Goal: Find specific page/section: Find specific page/section

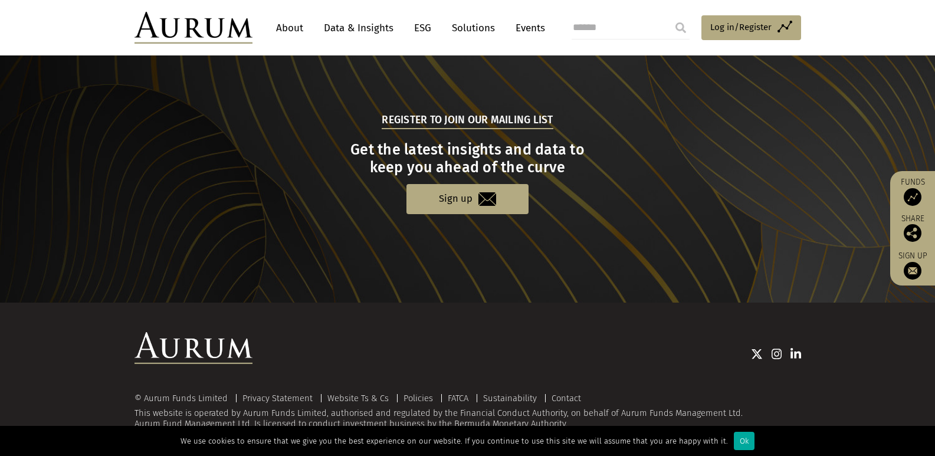
scroll to position [1193, 0]
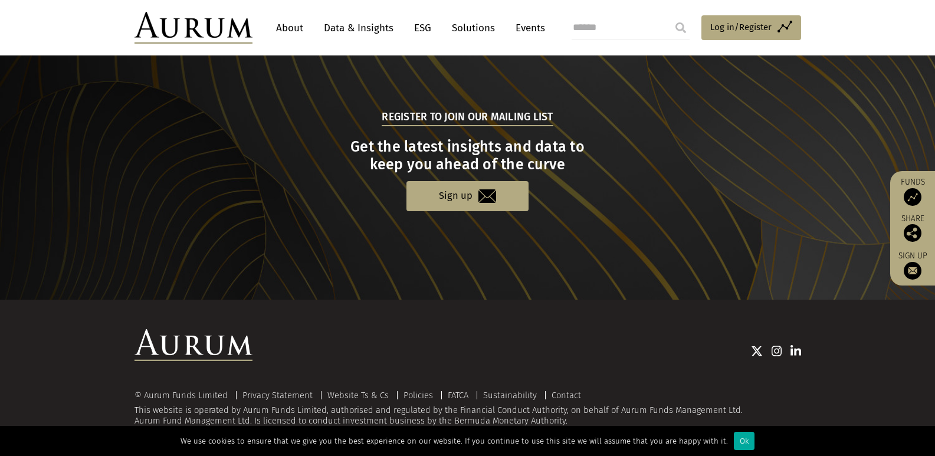
click at [797, 352] on img at bounding box center [795, 351] width 11 height 12
click at [293, 28] on link "About" at bounding box center [289, 28] width 39 height 22
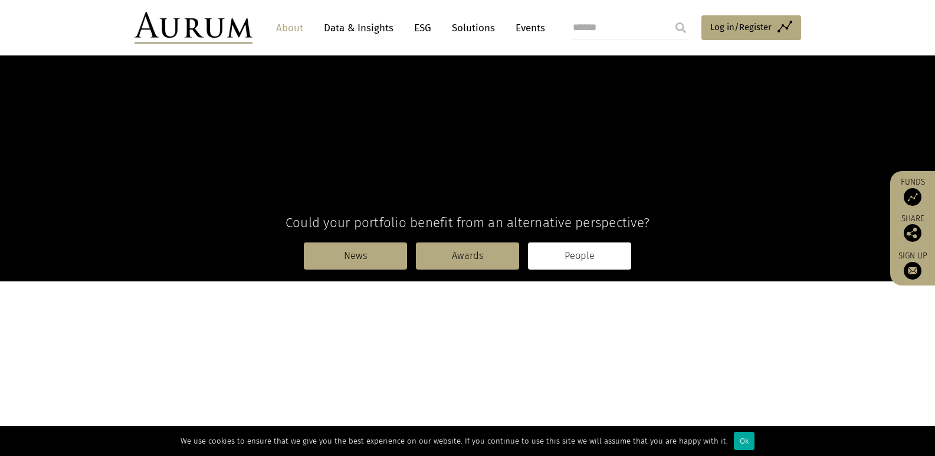
scroll to position [177, 0]
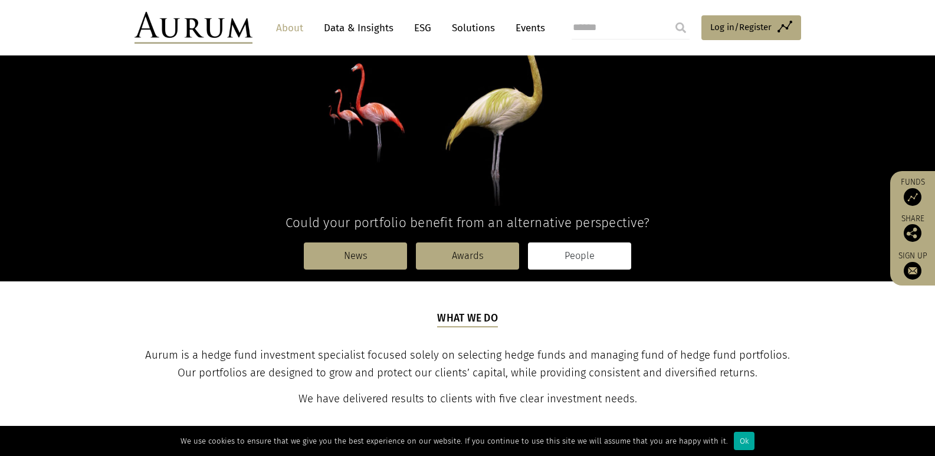
click at [559, 264] on link "People" at bounding box center [579, 255] width 103 height 27
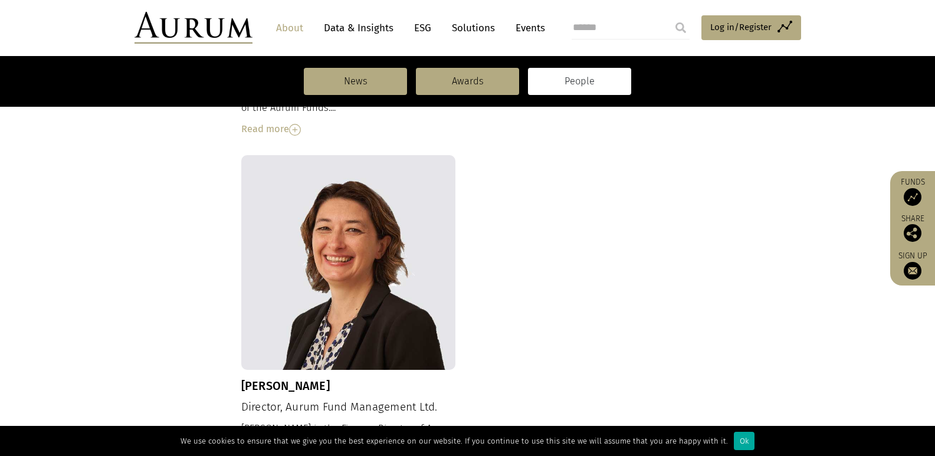
scroll to position [1298, 0]
